Goal: Information Seeking & Learning: Understand process/instructions

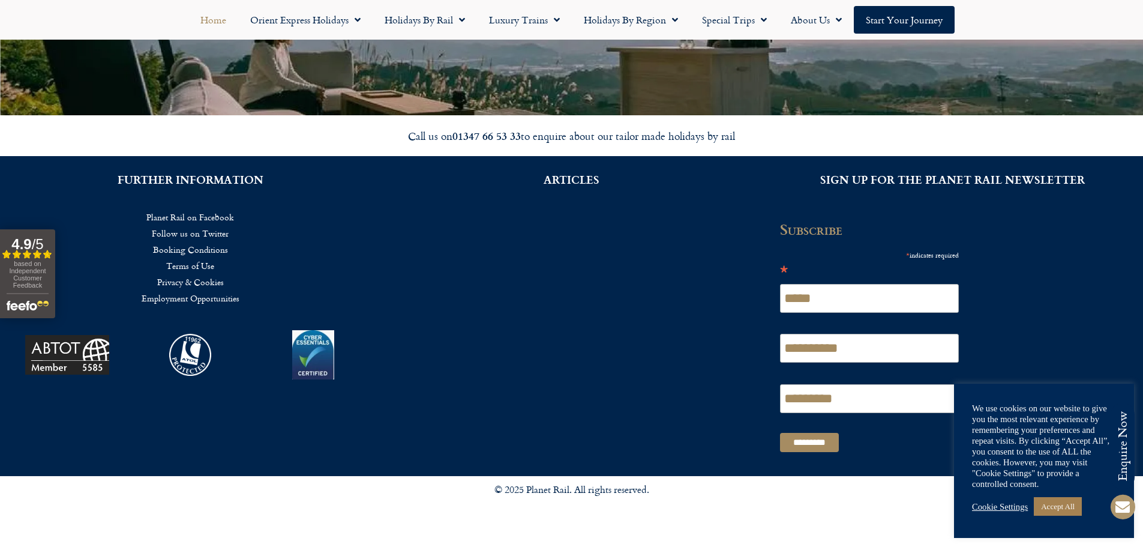
scroll to position [3120, 0]
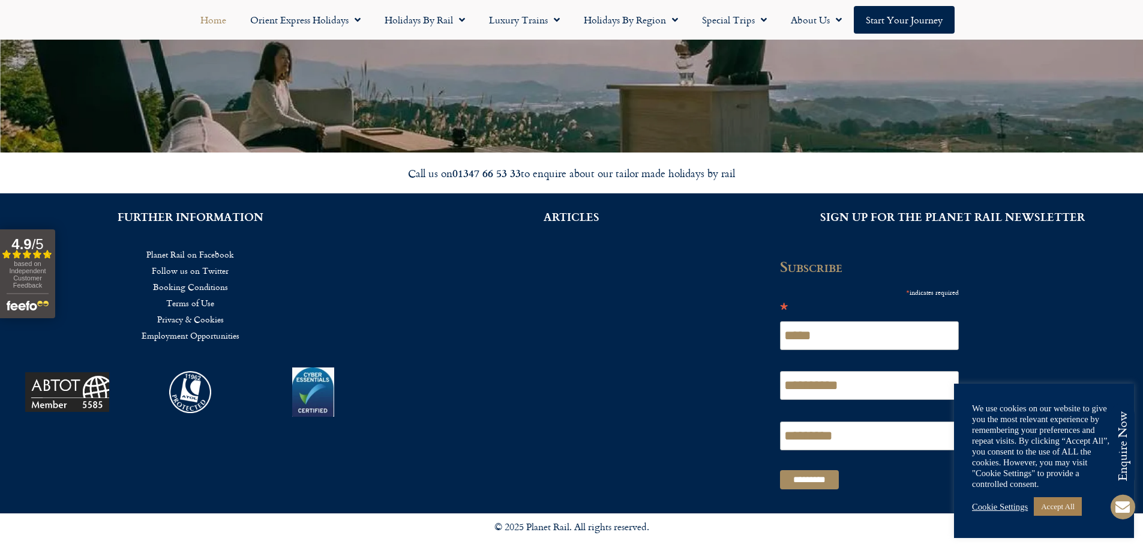
click at [205, 286] on link "Booking Conditions" at bounding box center [190, 286] width 345 height 16
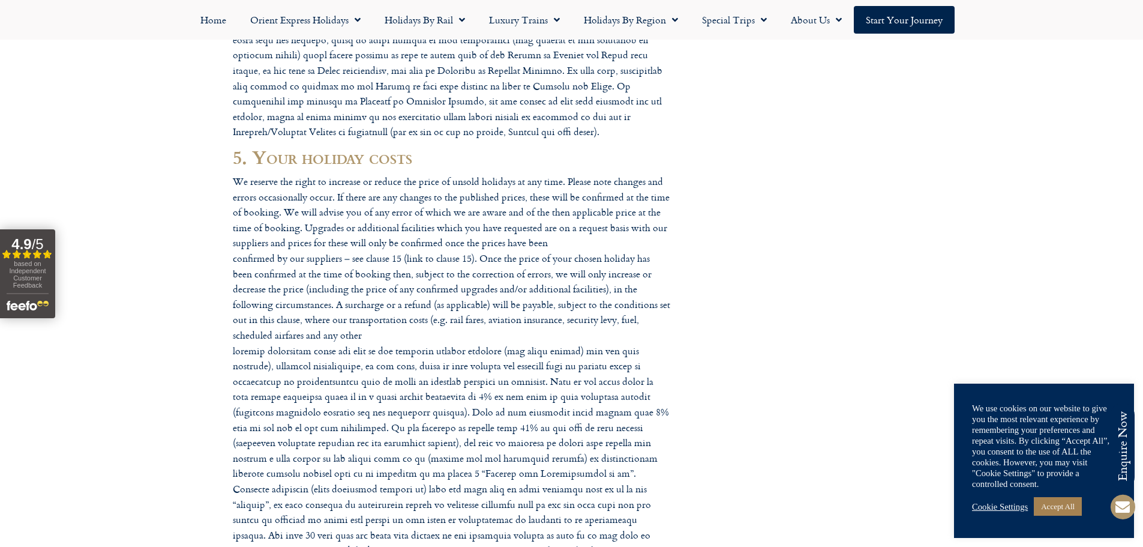
scroll to position [960, 0]
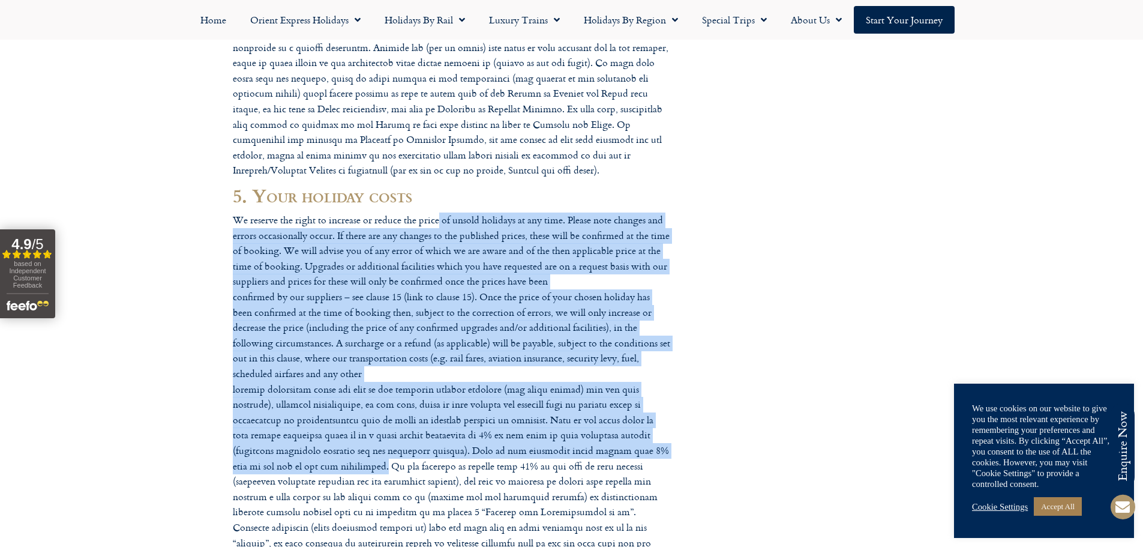
drag, startPoint x: 440, startPoint y: 218, endPoint x: 347, endPoint y: 466, distance: 263.9
click at [346, 466] on p "We reserve the right to increase or reduce the price of unsold holidays at any …" at bounding box center [452, 465] width 438 height 507
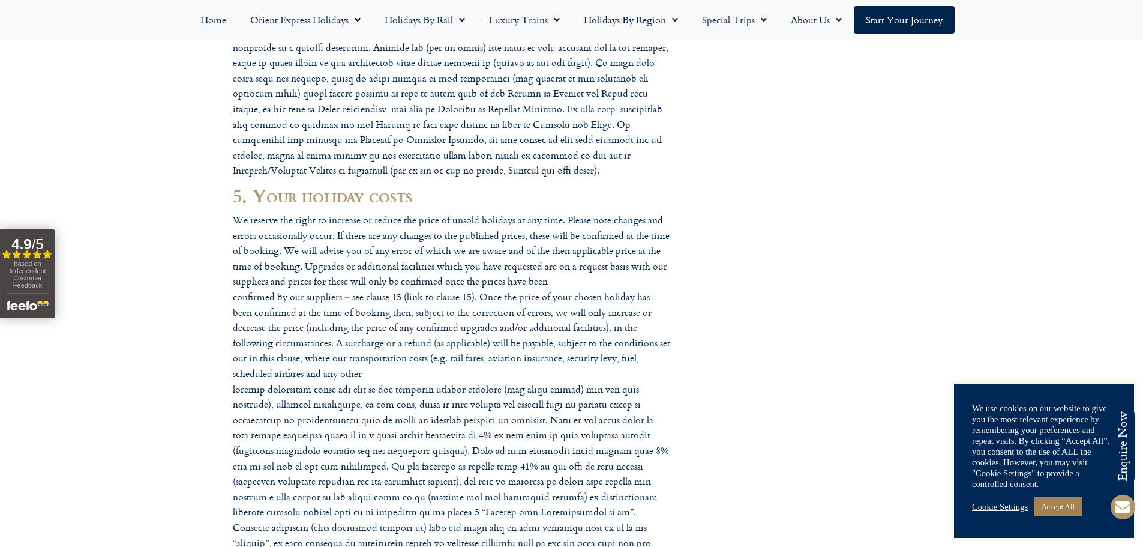
click at [654, 451] on p "We reserve the right to increase or reduce the price of unsold holidays at any …" at bounding box center [452, 465] width 438 height 507
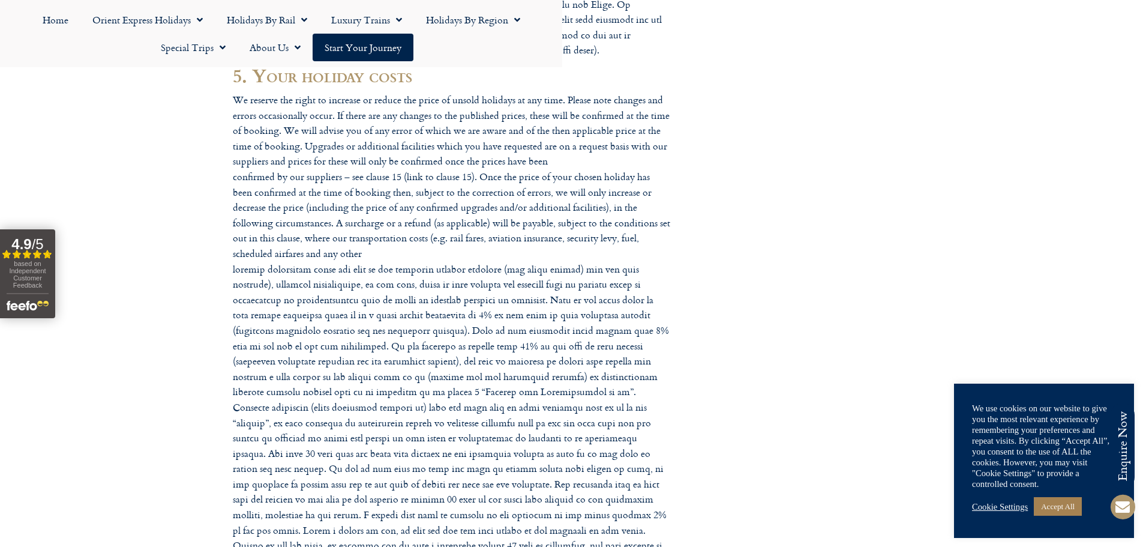
scroll to position [1020, 0]
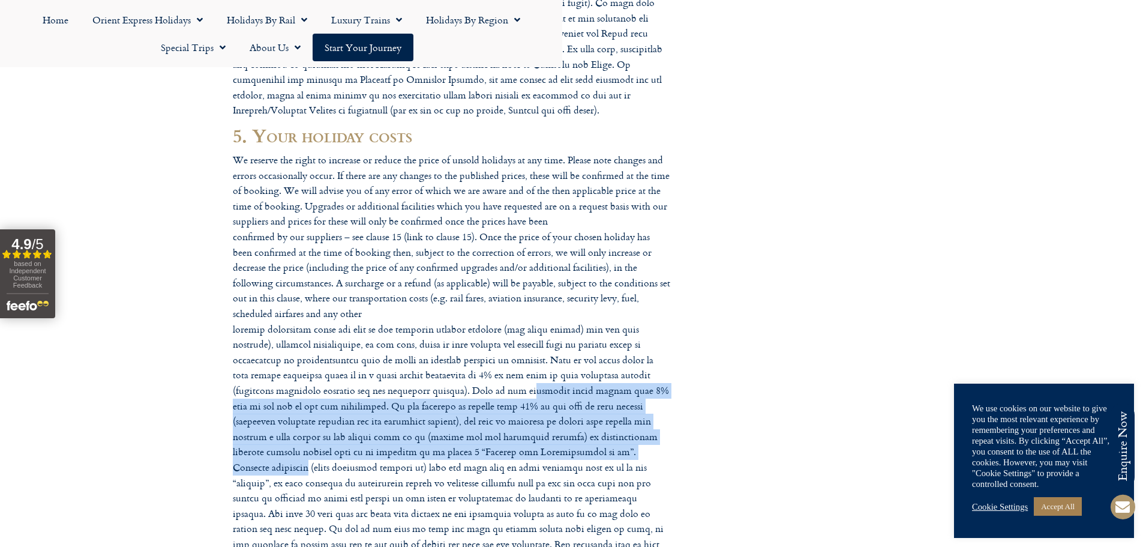
drag, startPoint x: 497, startPoint y: 392, endPoint x: 622, endPoint y: 454, distance: 139.8
click at [622, 454] on p "We reserve the right to increase or reduce the price of unsold holidays at any …" at bounding box center [452, 405] width 438 height 507
